Goal: Transaction & Acquisition: Obtain resource

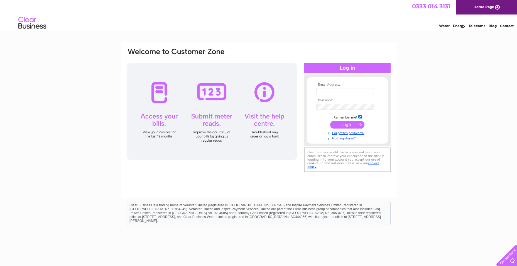
type input "[EMAIL_ADDRESS][DOMAIN_NAME]"
click at [342, 125] on input "submit" at bounding box center [347, 125] width 34 height 8
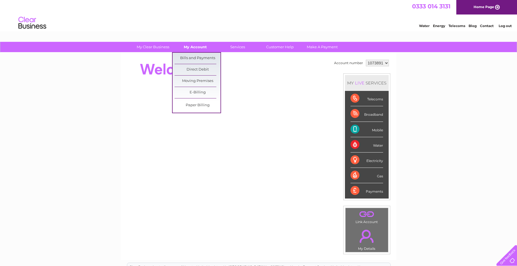
click at [198, 44] on link "My Account" at bounding box center [195, 47] width 46 height 10
click at [199, 57] on link "Bills and Payments" at bounding box center [198, 58] width 46 height 11
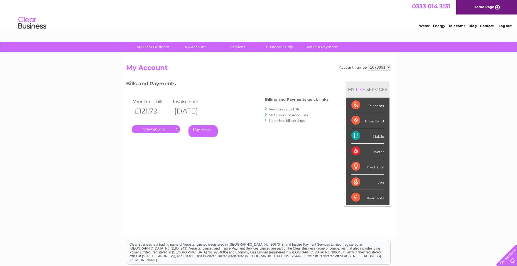
click at [163, 130] on link "." at bounding box center [156, 129] width 48 height 8
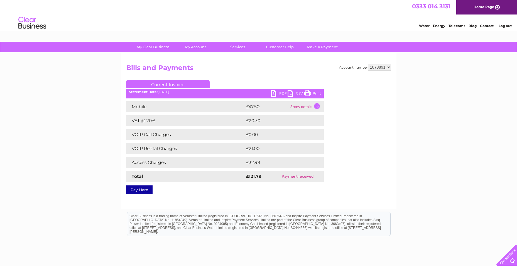
click at [275, 94] on link "PDF" at bounding box center [279, 94] width 17 height 8
